Goal: Task Accomplishment & Management: Manage account settings

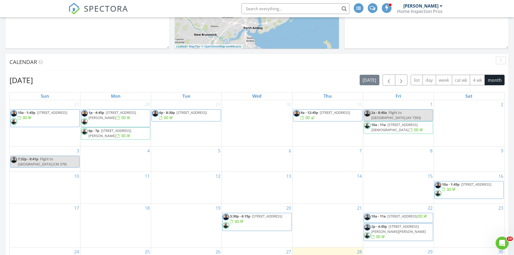
scroll to position [378, 0]
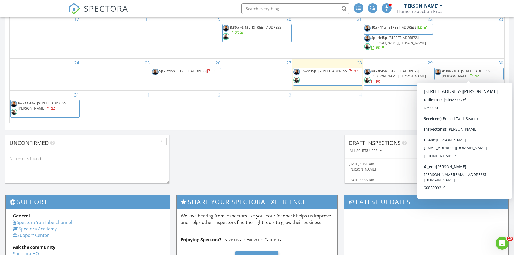
click at [477, 77] on span "9:30a - 10a 7 Lawrence Ave, West Orange 07052" at bounding box center [469, 74] width 69 height 11
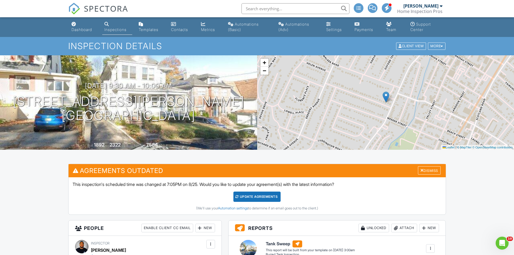
click at [441, 47] on div at bounding box center [442, 47] width 2 height 4
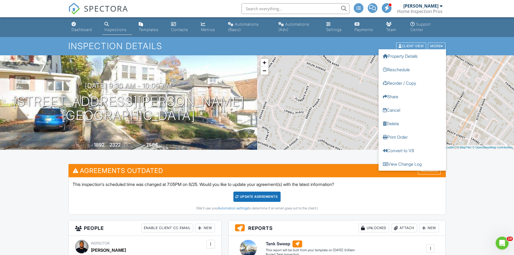
click at [413, 72] on link "Reschedule" at bounding box center [412, 69] width 67 height 13
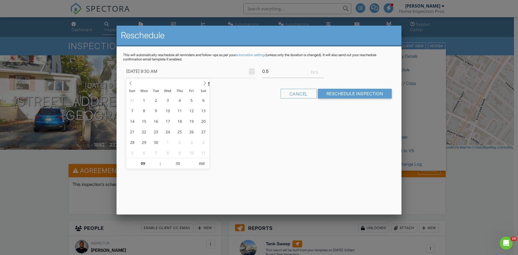
click at [202, 83] on span at bounding box center [205, 83] width 9 height 8
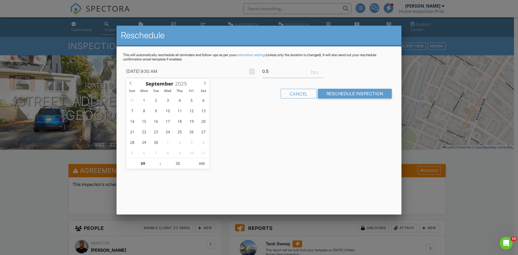
type input "09/05/2025 9:30 AM"
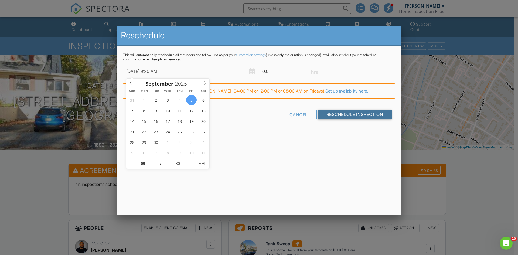
click at [342, 116] on input "Reschedule Inspection" at bounding box center [355, 115] width 74 height 10
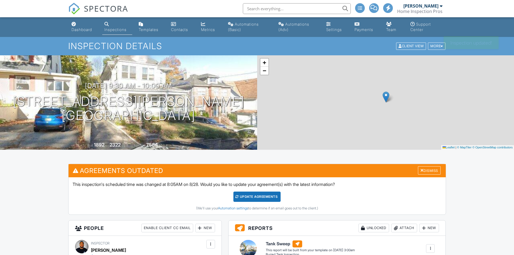
click at [81, 28] on div "Dashboard" at bounding box center [82, 29] width 21 height 5
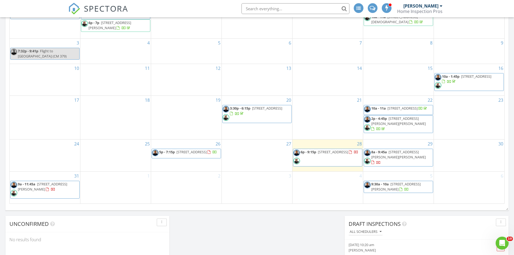
click at [62, 190] on span "9a - 11:45a 11 Ruffin Ct, Tinton Falls 07724" at bounding box center [45, 190] width 69 height 16
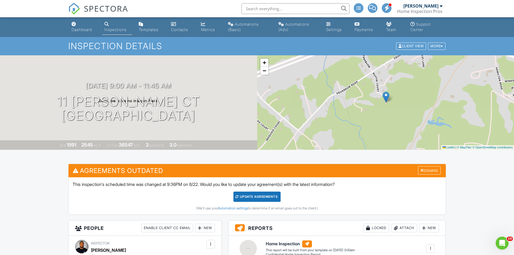
click at [440, 46] on div "More" at bounding box center [437, 46] width 18 height 7
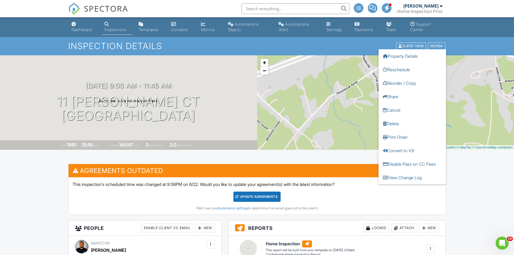
click at [410, 72] on link "Reschedule" at bounding box center [412, 69] width 67 height 13
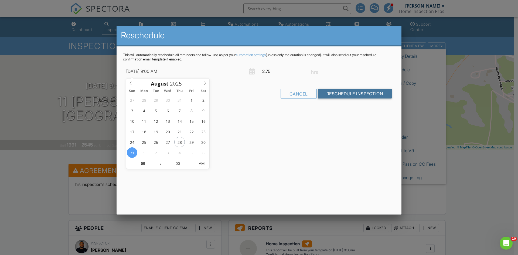
click at [347, 96] on input "Reschedule Inspection" at bounding box center [355, 94] width 74 height 10
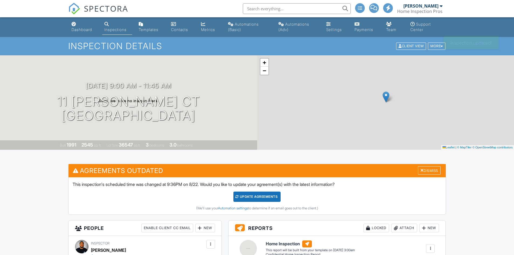
click at [439, 46] on div "More" at bounding box center [437, 46] width 18 height 7
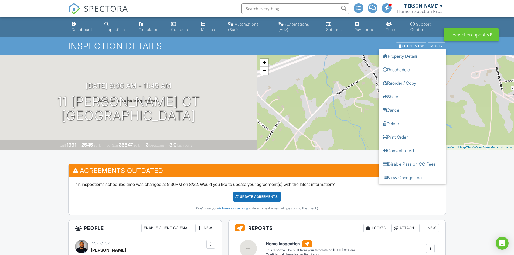
click at [400, 69] on link "Reschedule" at bounding box center [412, 69] width 67 height 13
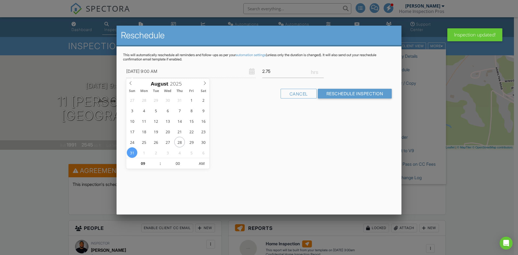
click at [205, 80] on span at bounding box center [205, 83] width 9 height 8
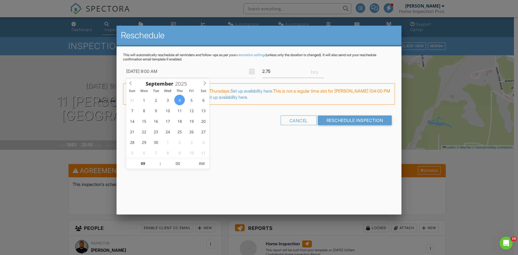
type input "[DATE] 9:00 AM"
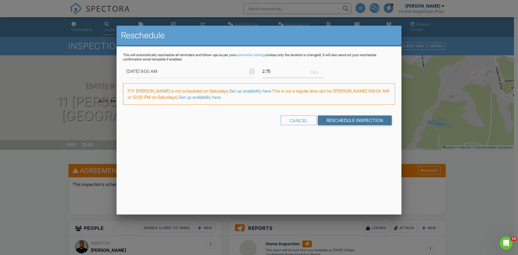
click at [352, 119] on input "Reschedule Inspection" at bounding box center [355, 121] width 74 height 10
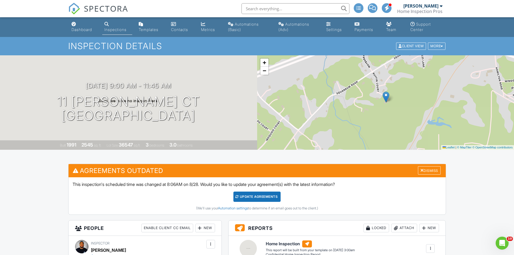
click at [83, 34] on link "Dashboard" at bounding box center [83, 26] width 29 height 15
